Goal: Find specific page/section: Find specific page/section

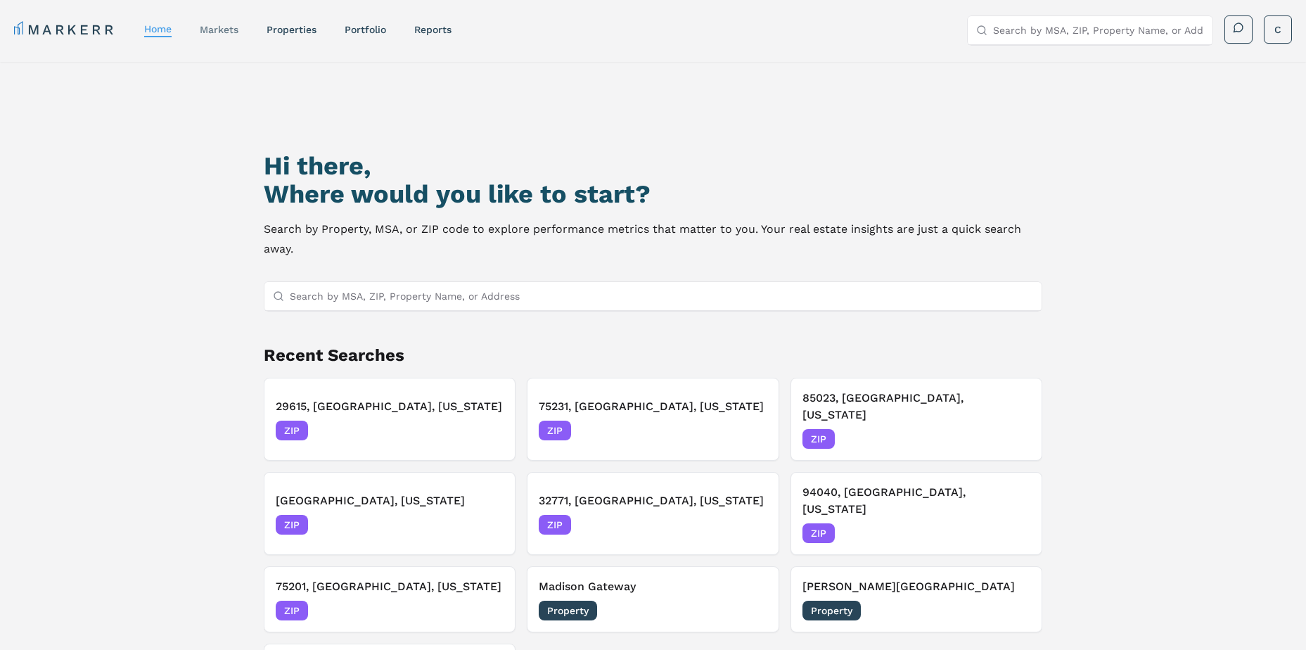
click at [217, 30] on link "markets" at bounding box center [219, 29] width 39 height 11
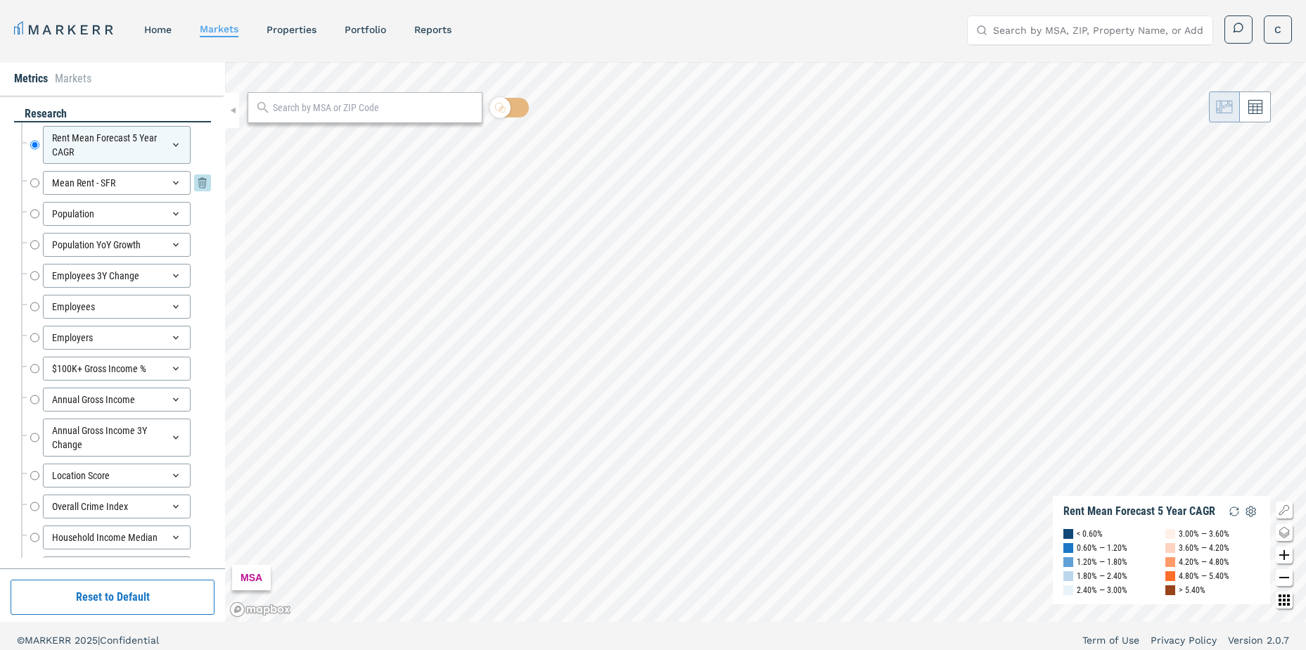
click at [32, 181] on input "Mean Rent - SFR" at bounding box center [34, 183] width 9 height 24
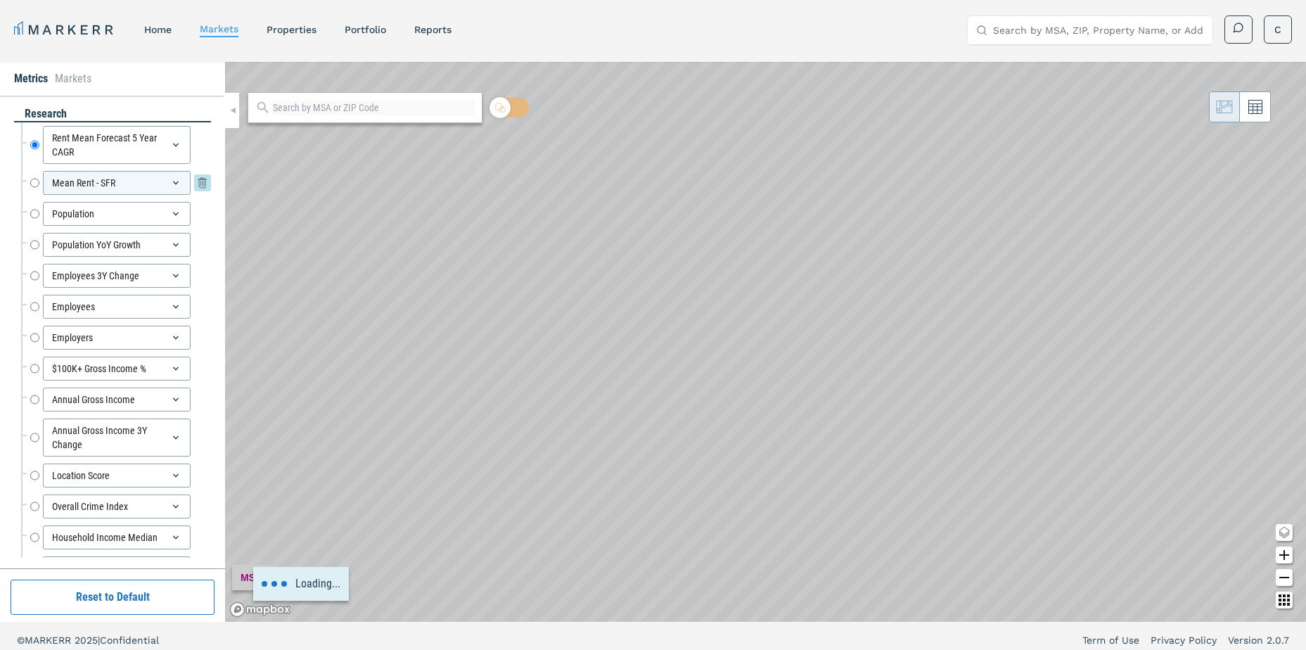
radio input "false"
radio input "true"
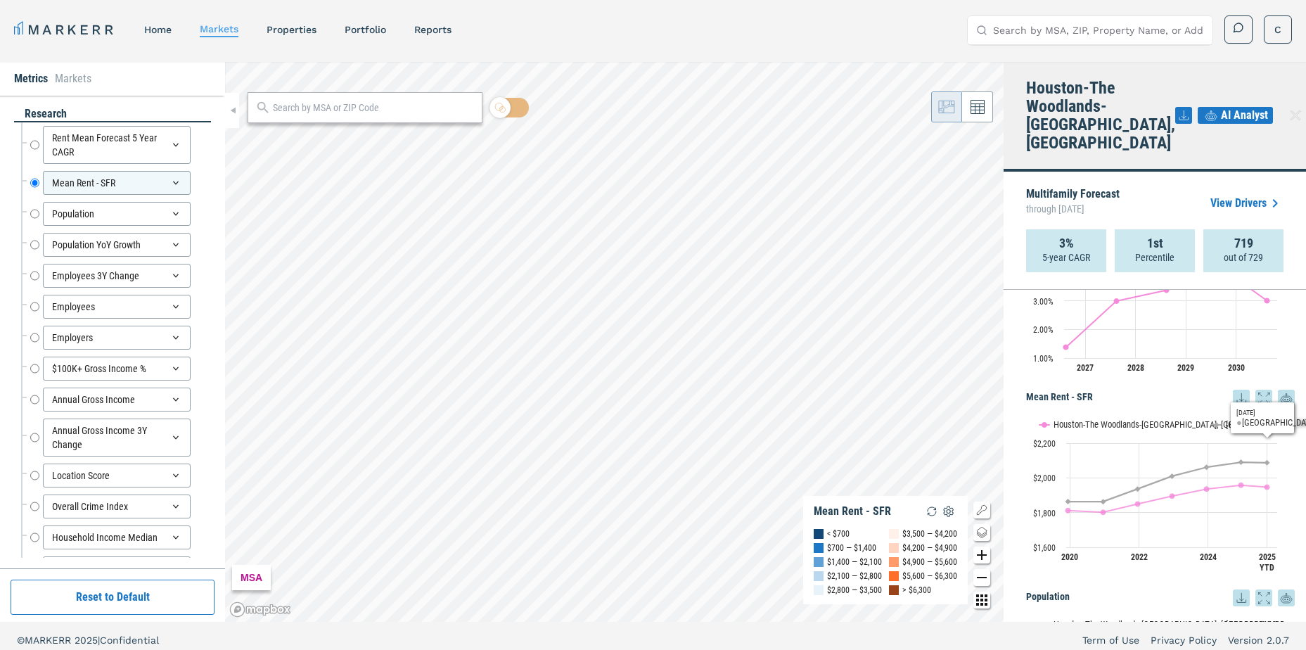
scroll to position [352, 0]
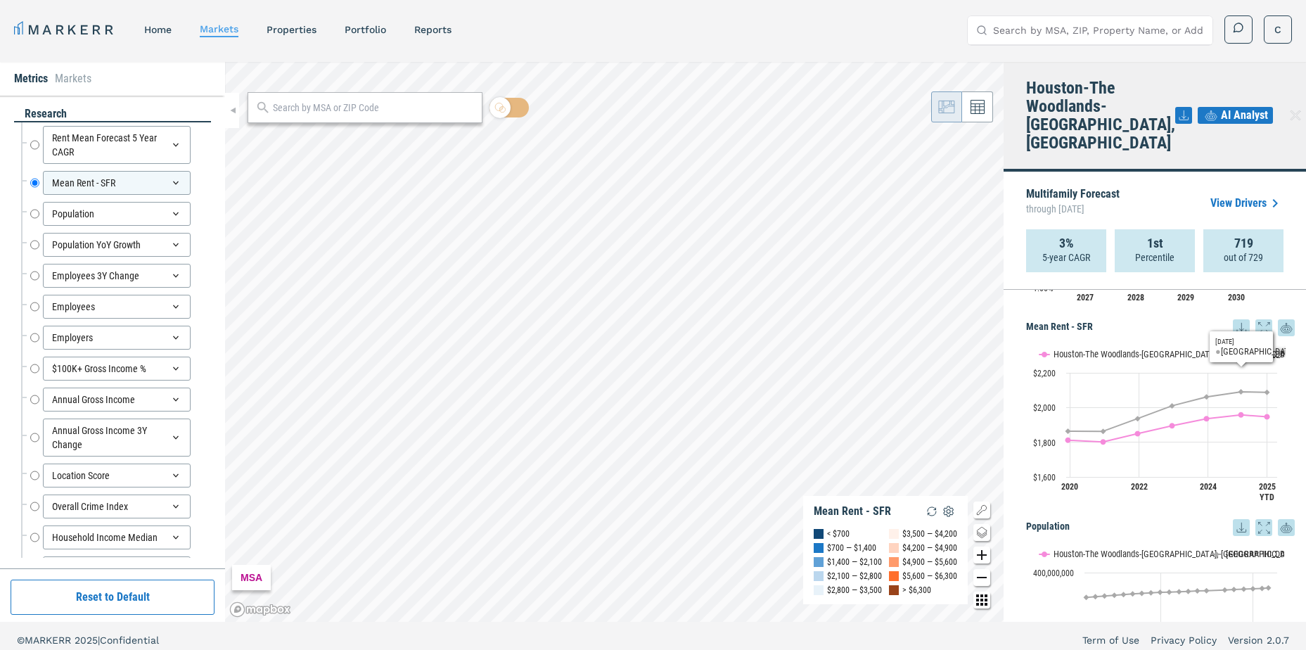
click at [1255, 319] on icon at bounding box center [1263, 327] width 17 height 17
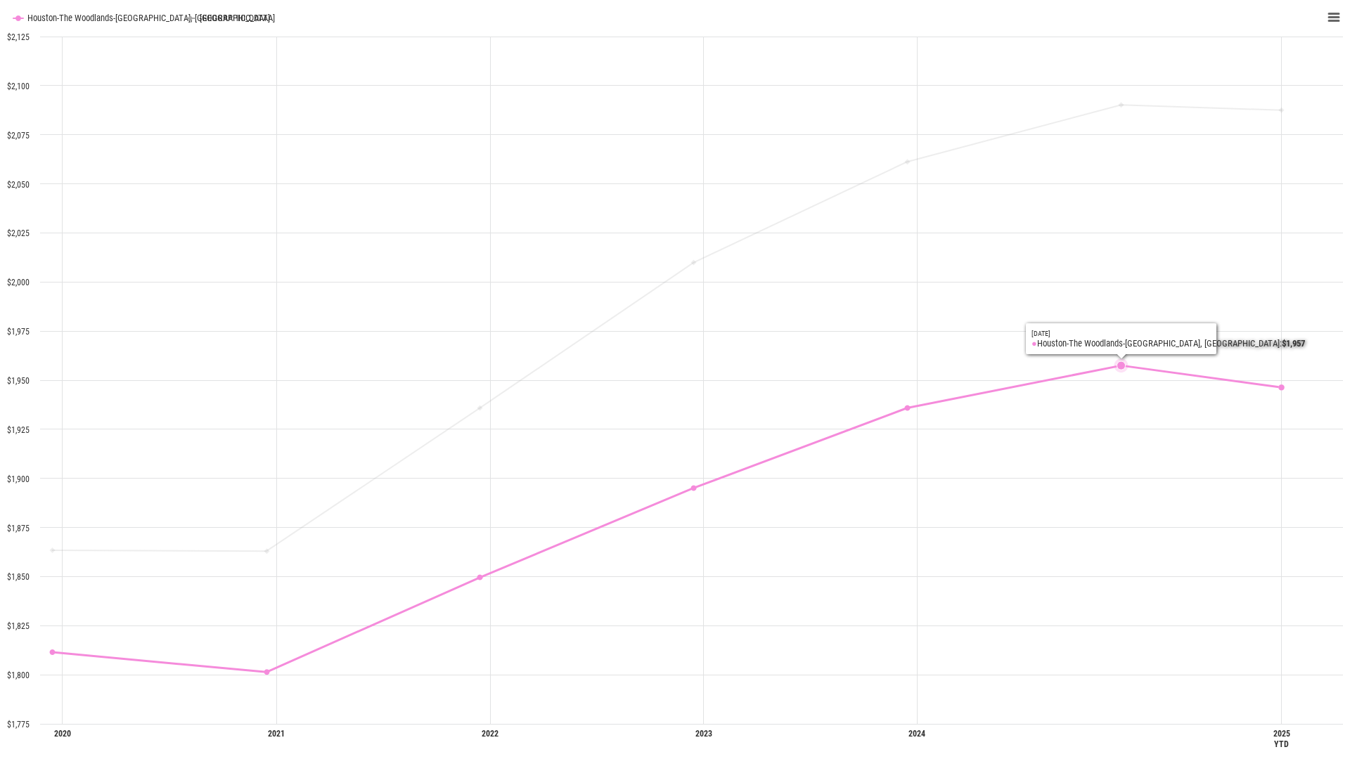
click at [1092, 350] on rect "Interactive chart" at bounding box center [675, 379] width 1350 height 759
